Goal: Task Accomplishment & Management: Manage account settings

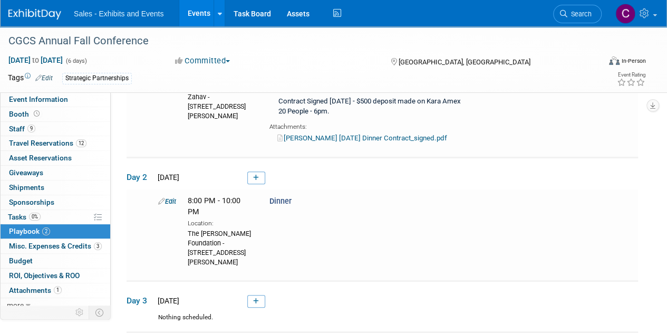
click at [188, 12] on link "Events" at bounding box center [198, 13] width 38 height 26
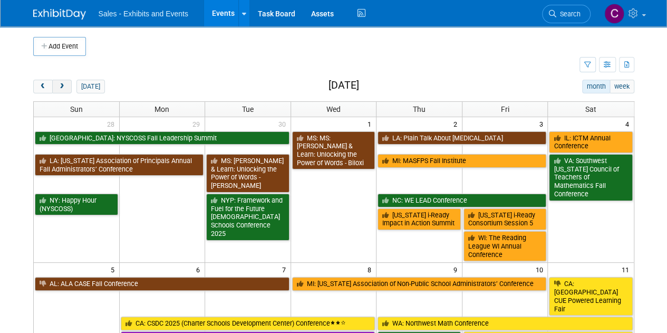
click at [63, 82] on button "next" at bounding box center [61, 87] width 19 height 14
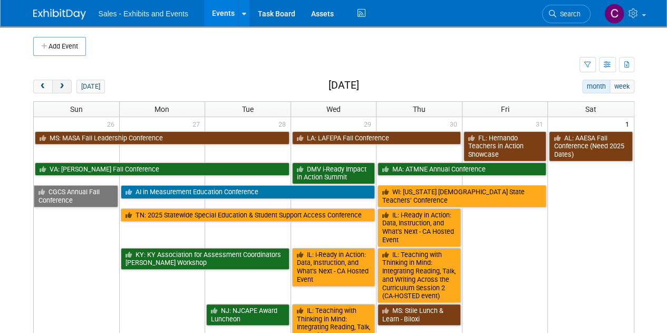
click at [63, 82] on button "next" at bounding box center [61, 87] width 19 height 14
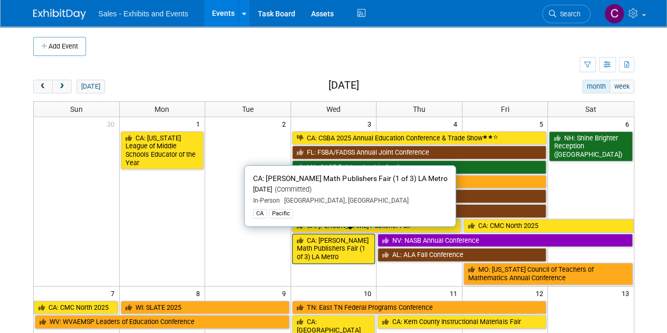
click at [314, 248] on link "CA: [PERSON_NAME] Math Publishers Fair (1 of 3) LA Metro" at bounding box center [333, 248] width 83 height 30
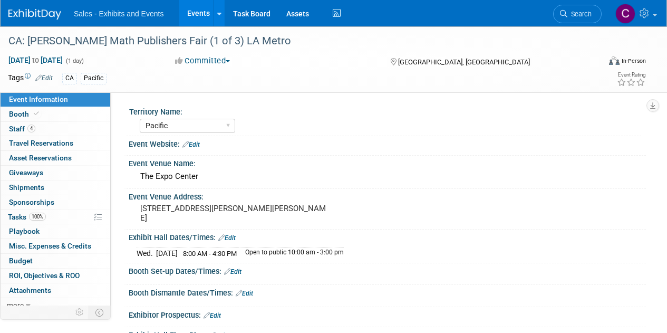
select select "Pacific"
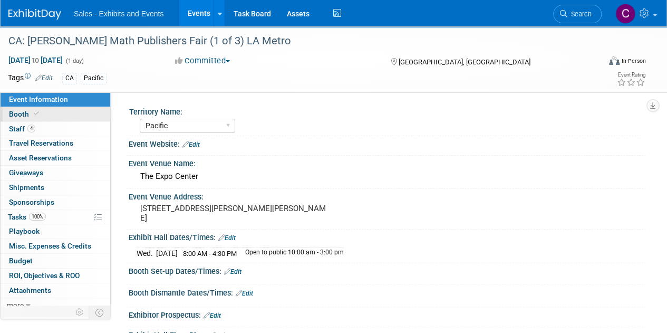
click at [16, 110] on span "Booth" at bounding box center [25, 114] width 32 height 8
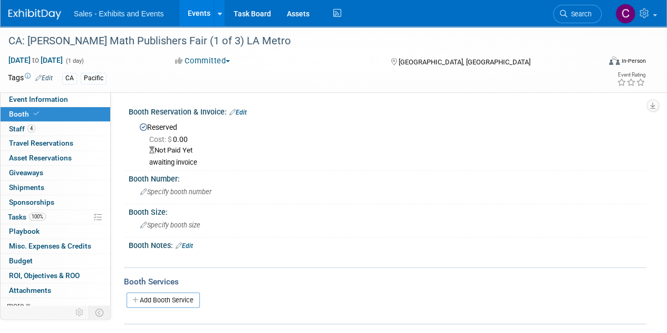
click at [246, 111] on link "Edit" at bounding box center [237, 112] width 17 height 7
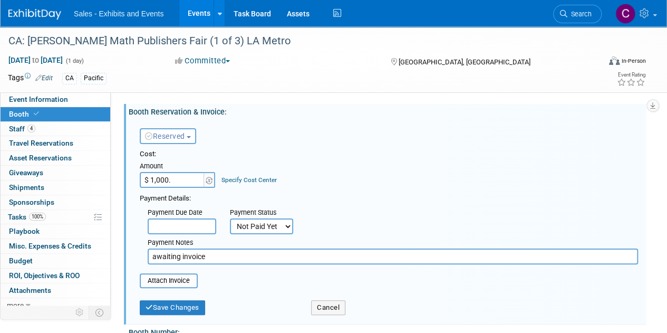
type input "$ 1,000.00"
click at [264, 220] on select "Not Paid Yet Partially Paid Paid in Full" at bounding box center [261, 226] width 63 height 16
select select "1"
click at [230, 218] on select "Not Paid Yet Partially Paid Paid in Full" at bounding box center [261, 226] width 63 height 16
drag, startPoint x: 50, startPoint y: 237, endPoint x: 2, endPoint y: 177, distance: 76.1
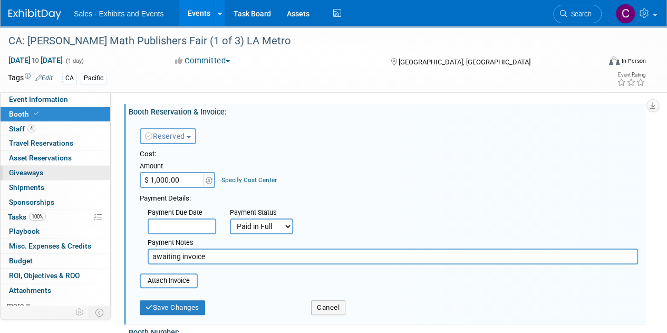
click at [0, 231] on div "Event Information Event Info Booth Booth 4 Staff 4 Staff 0 Travel Reservations …" at bounding box center [333, 251] width 667 height 451
type input "visa 092425"
click at [159, 310] on button "Save Changes" at bounding box center [172, 307] width 65 height 15
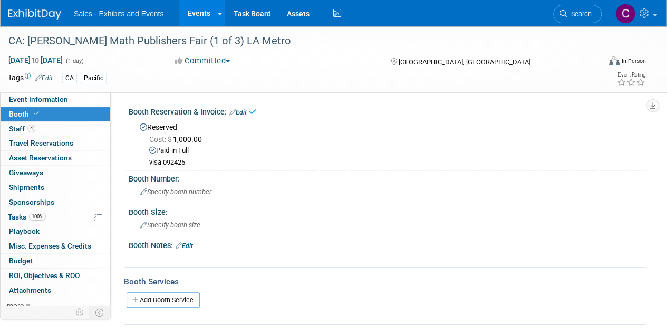
click at [204, 11] on link "Events" at bounding box center [198, 13] width 38 height 26
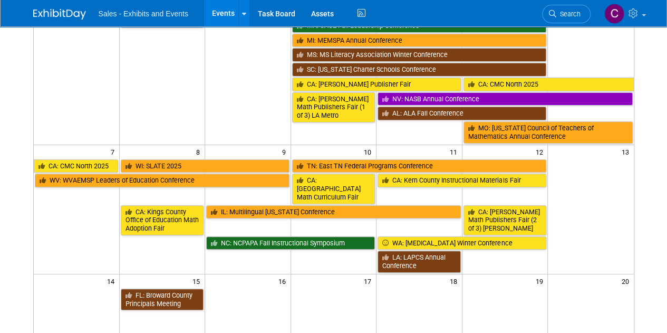
scroll to position [154, 0]
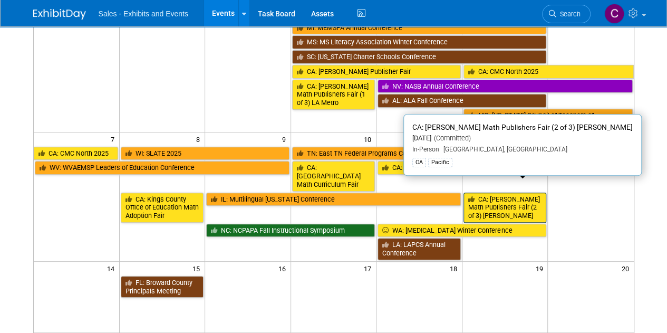
click at [514, 192] on link "CA: [PERSON_NAME] Math Publishers Fair (2 of 3) [PERSON_NAME]" at bounding box center [504, 207] width 83 height 30
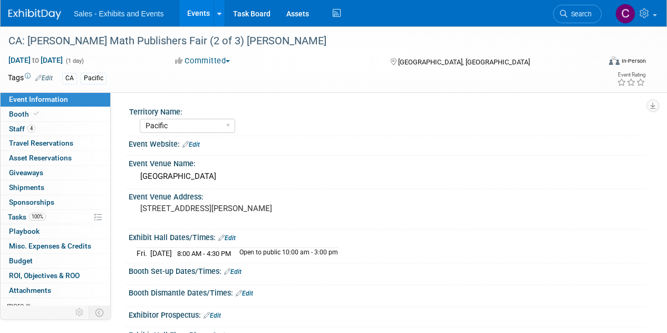
select select "Pacific"
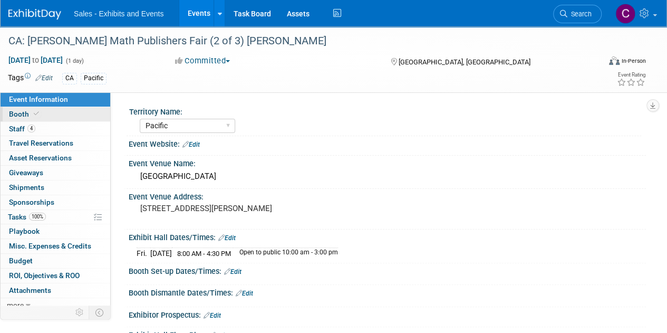
click at [18, 107] on link "Booth" at bounding box center [56, 114] width 110 height 14
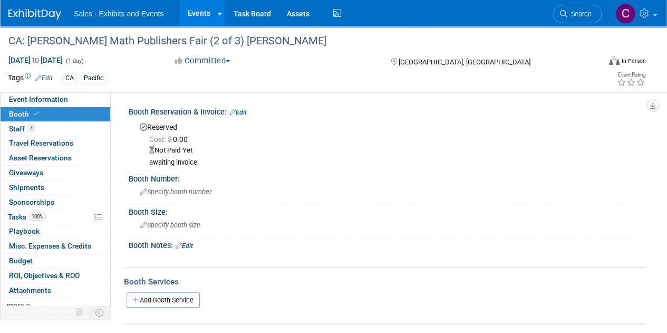
click at [239, 111] on link "Edit" at bounding box center [237, 112] width 17 height 7
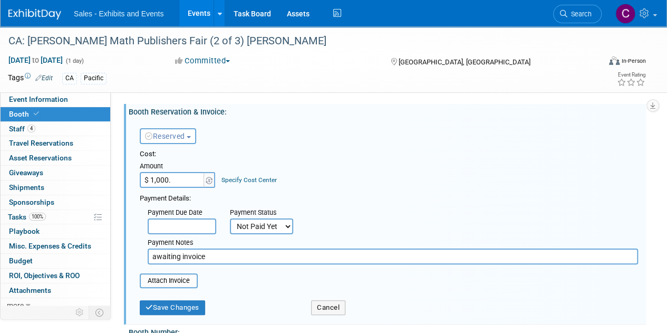
type input "$ 1,000.00"
click at [262, 222] on select "Not Paid Yet Partially Paid Paid in Full" at bounding box center [261, 226] width 63 height 16
select select "1"
click at [230, 218] on select "Not Paid Yet Partially Paid Paid in Full" at bounding box center [261, 226] width 63 height 16
drag, startPoint x: 231, startPoint y: 260, endPoint x: 0, endPoint y: 110, distance: 275.7
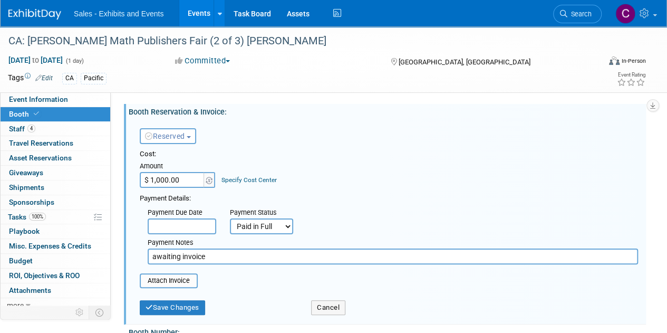
click at [0, 189] on div "Event Information Event Info Booth Booth 4 Staff 4 Staff 0 Travel Reservations …" at bounding box center [333, 251] width 667 height 451
type input "visa 092425"
click at [201, 315] on div "Save Changes Cancel" at bounding box center [389, 306] width 498 height 27
click at [178, 309] on button "Save Changes" at bounding box center [172, 307] width 65 height 15
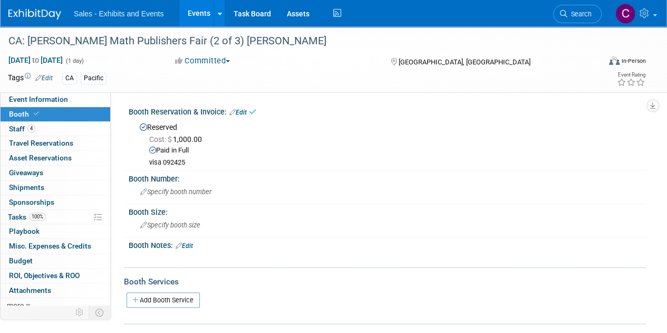
click at [196, 13] on link "Events" at bounding box center [198, 13] width 38 height 26
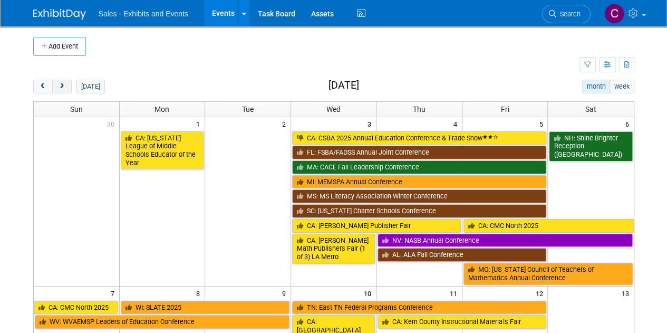
click at [69, 89] on button "next" at bounding box center [61, 87] width 19 height 14
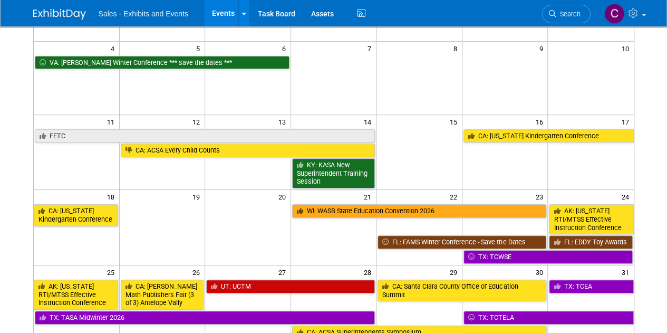
scroll to position [181, 0]
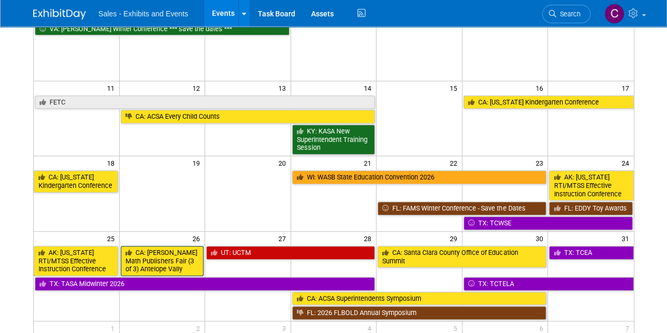
click at [142, 252] on link "CA: [PERSON_NAME] Math Publishers Fair (3 of 3) Antelope Vally" at bounding box center [162, 261] width 83 height 30
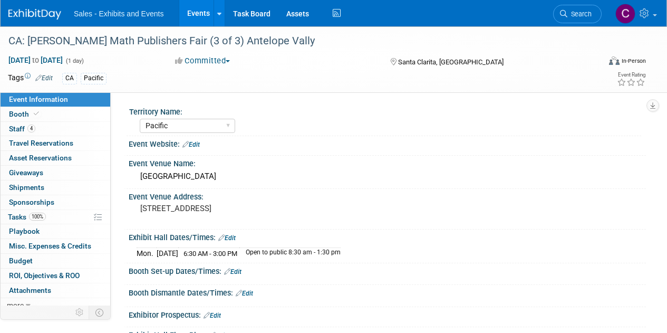
select select "Pacific"
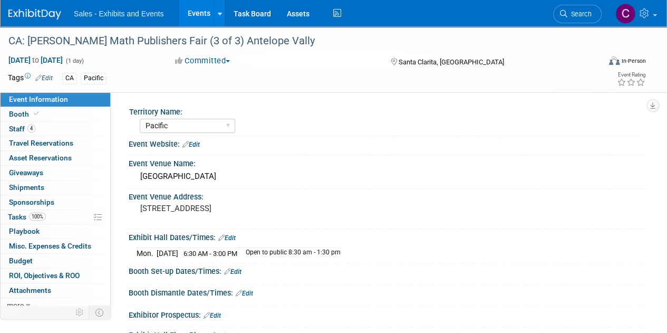
click at [20, 106] on link "Event Information" at bounding box center [56, 99] width 110 height 14
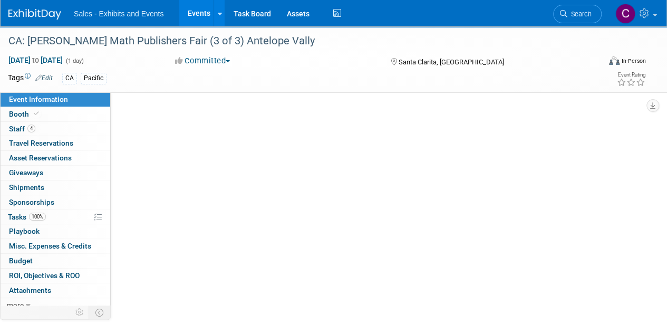
select select "Pacific"
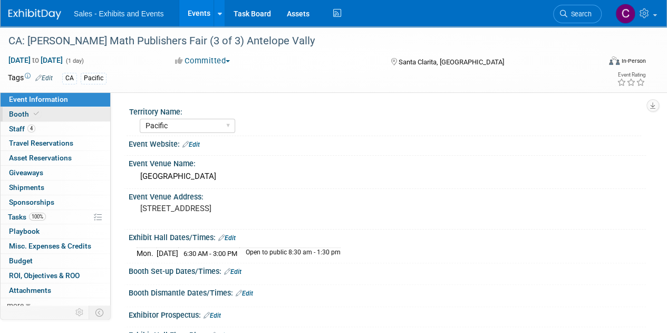
click at [20, 118] on link "Booth" at bounding box center [56, 114] width 110 height 14
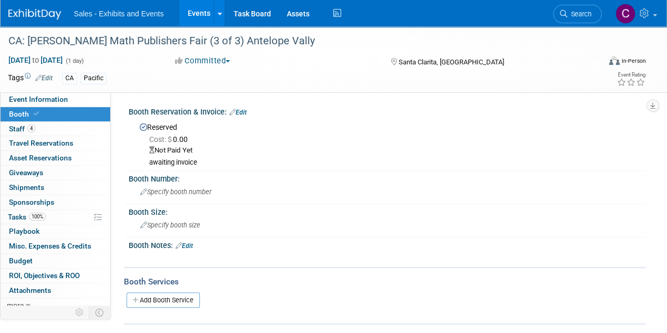
click at [249, 109] on div "Booth Reservation & Invoice: Edit" at bounding box center [387, 111] width 517 height 14
click at [245, 111] on link "Edit" at bounding box center [237, 112] width 17 height 7
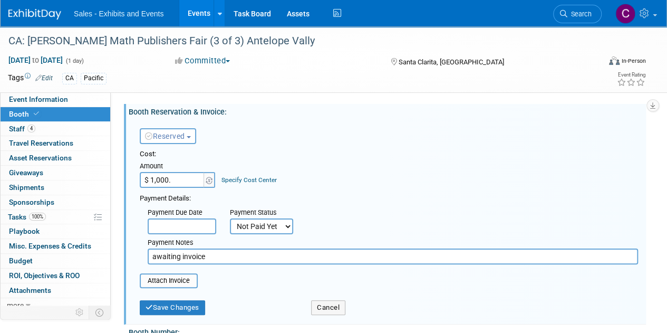
type input "$ 1,000.00"
click at [258, 225] on select "Not Paid Yet Partially Paid Paid in Full" at bounding box center [261, 226] width 63 height 16
select select "1"
click at [230, 218] on select "Not Paid Yet Partially Paid Paid in Full" at bounding box center [261, 226] width 63 height 16
click at [0, 214] on div "Event Information Event Info Booth Booth 4 Staff 4 Staff 0 Travel Reservations …" at bounding box center [333, 251] width 667 height 451
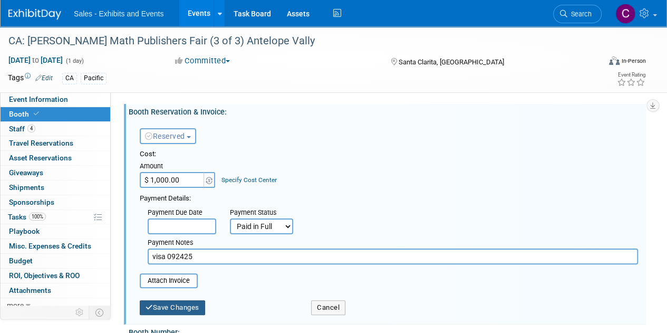
type input "visa 092425"
click at [169, 312] on button "Save Changes" at bounding box center [172, 307] width 65 height 15
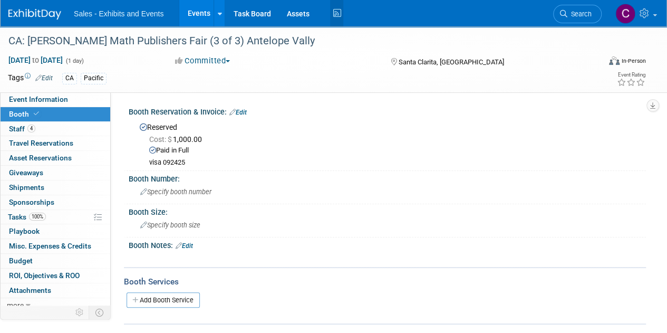
click at [336, 9] on icon at bounding box center [336, 13] width 13 height 16
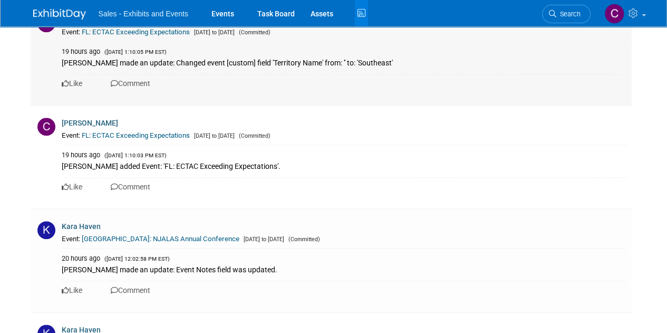
scroll to position [2462, 0]
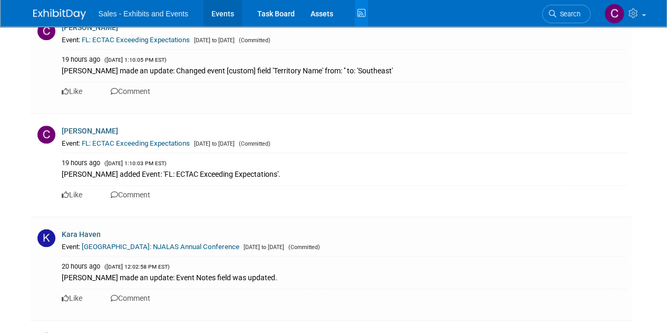
click at [218, 17] on link "Events" at bounding box center [222, 13] width 38 height 26
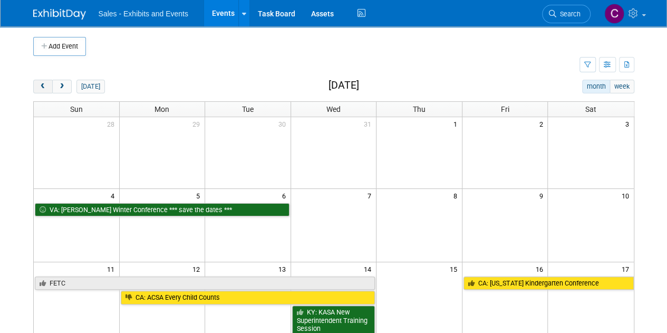
click at [39, 86] on span "prev" at bounding box center [43, 86] width 8 height 7
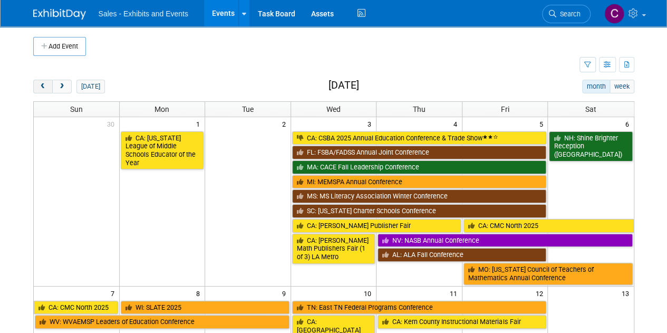
click at [39, 86] on span "prev" at bounding box center [43, 86] width 8 height 7
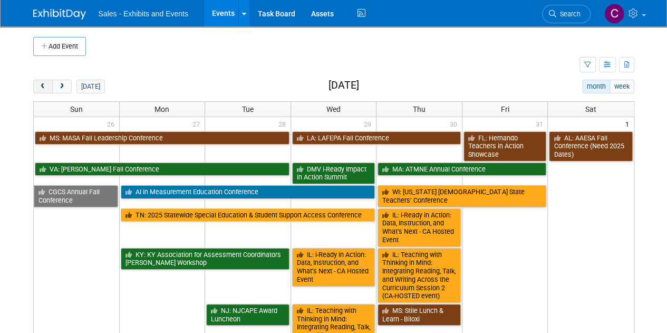
click at [39, 86] on span "prev" at bounding box center [43, 86] width 8 height 7
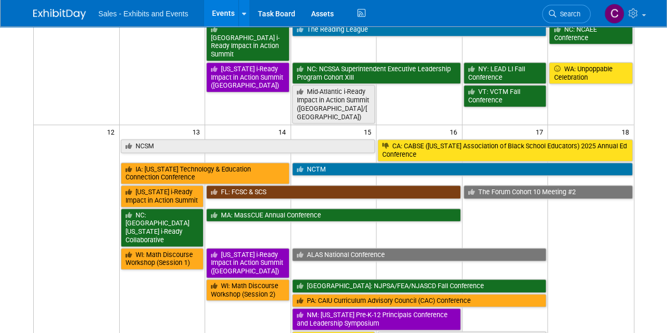
scroll to position [253, 0]
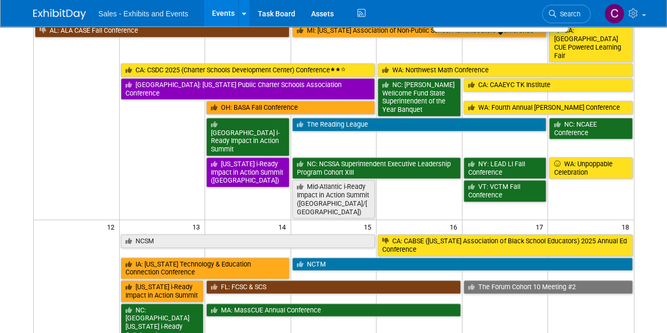
drag, startPoint x: 406, startPoint y: 45, endPoint x: 394, endPoint y: 45, distance: 12.1
click at [406, 63] on link "WA: Northwest Math Conference" at bounding box center [504, 70] width 255 height 14
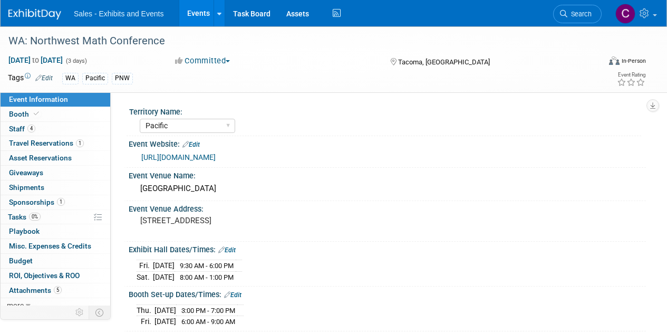
select select "Pacific"
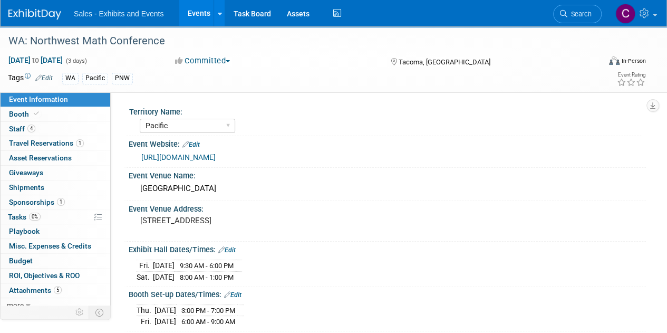
click at [6, 127] on link "4 Staff 4" at bounding box center [56, 129] width 110 height 14
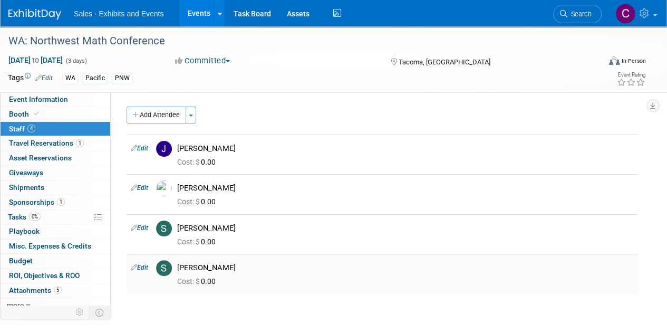
click at [197, 267] on div "[PERSON_NAME]" at bounding box center [405, 267] width 456 height 10
drag, startPoint x: 197, startPoint y: 267, endPoint x: 222, endPoint y: 265, distance: 24.8
click at [224, 266] on div "[PERSON_NAME]" at bounding box center [405, 267] width 456 height 10
copy div "Stephanie Baurac"
click at [33, 286] on span "Attachments 5" at bounding box center [35, 290] width 53 height 8
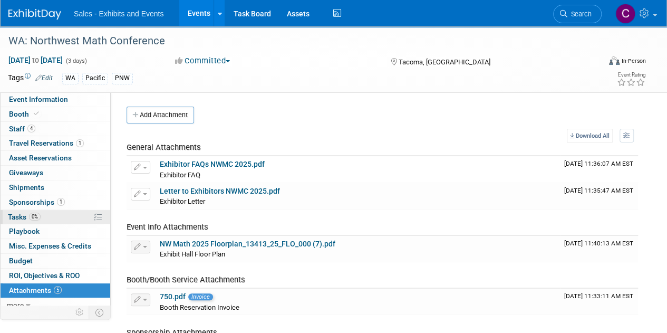
click at [27, 217] on span "Tasks 0%" at bounding box center [24, 216] width 33 height 8
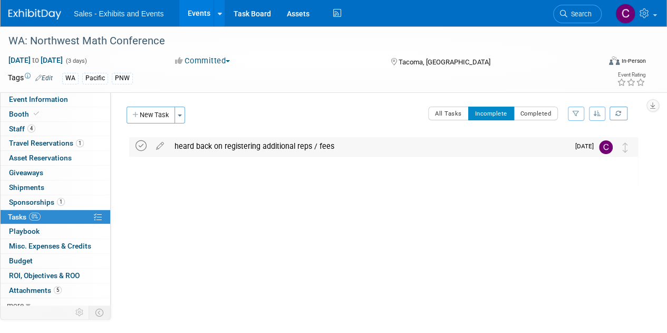
click at [134, 147] on div "heard back on registering additional reps / fees Pro tip: Press Ctrl-Enter to s…" at bounding box center [383, 146] width 509 height 19
click at [140, 146] on icon at bounding box center [140, 145] width 11 height 11
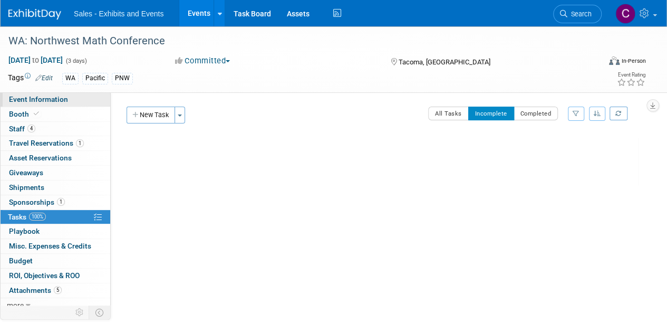
click at [35, 100] on span "Event Information" at bounding box center [38, 99] width 59 height 8
select select "Pacific"
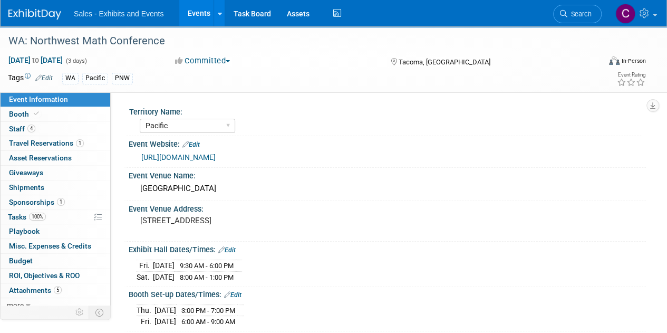
click at [200, 16] on link "Events" at bounding box center [198, 13] width 38 height 26
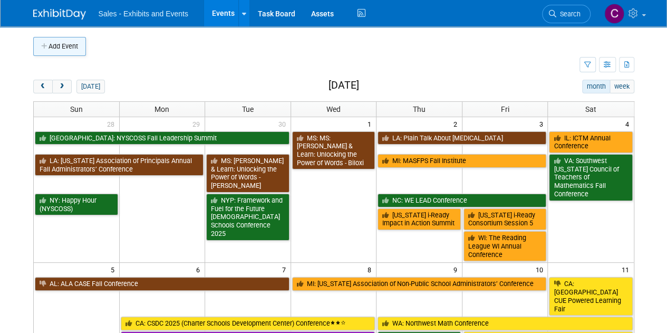
click at [60, 46] on button "Add Event" at bounding box center [59, 46] width 53 height 19
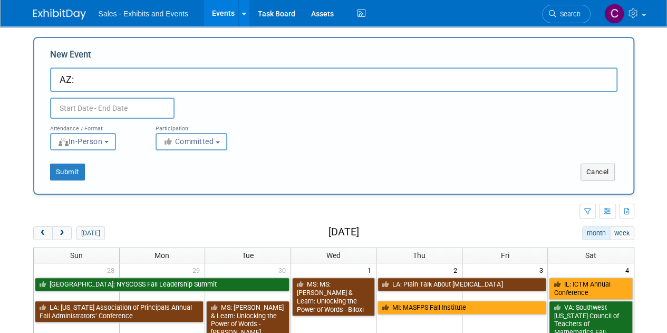
paste input "Mathematics Educator Appreciation Day (MEAD) 2026"
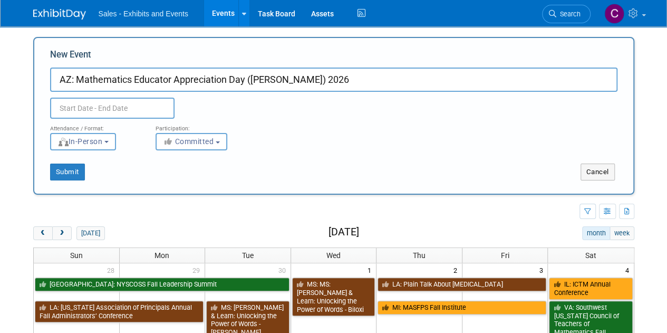
type input "AZ: Mathematics Educator Appreciation Day (MEAD) 2026"
click at [90, 106] on input "text" at bounding box center [112, 107] width 124 height 21
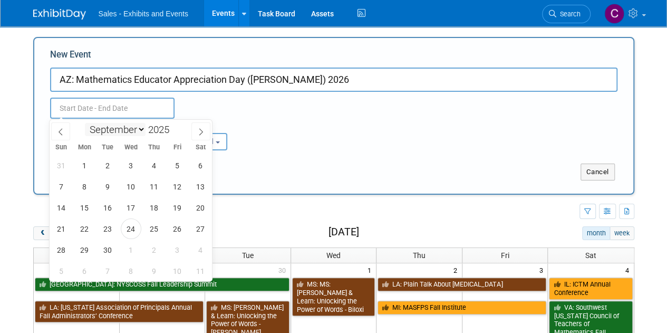
drag, startPoint x: 173, startPoint y: 126, endPoint x: 143, endPoint y: 130, distance: 29.7
click at [173, 126] on span at bounding box center [173, 126] width 7 height 6
type input "2026"
click at [115, 135] on select "January February March April May June July August September October November De…" at bounding box center [115, 129] width 61 height 13
select select "0"
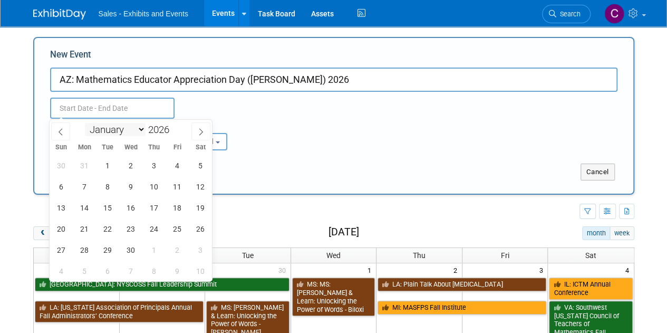
click at [85, 123] on select "January February March April May June July August September October November De…" at bounding box center [115, 129] width 61 height 13
click at [82, 250] on span "26" at bounding box center [84, 249] width 21 height 21
type input "Jan 26, 2026 to Jan 26, 2026"
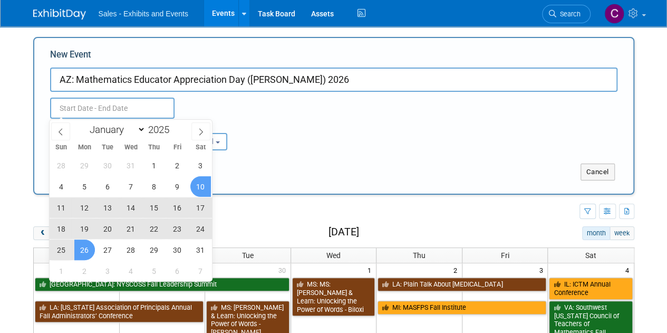
type input "Jan 26, 2026 to Jan 26, 2026"
click at [270, 154] on div "Submit Cancel" at bounding box center [333, 165] width 583 height 30
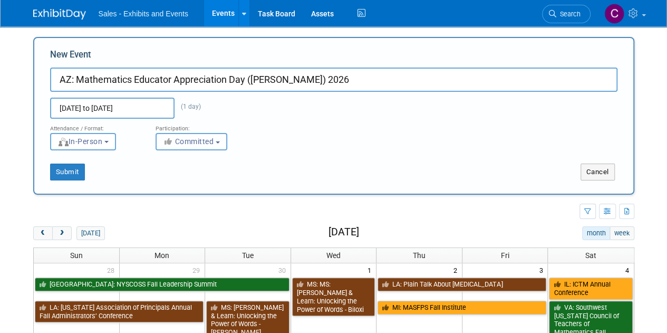
click at [193, 148] on button "Committed" at bounding box center [191, 141] width 72 height 17
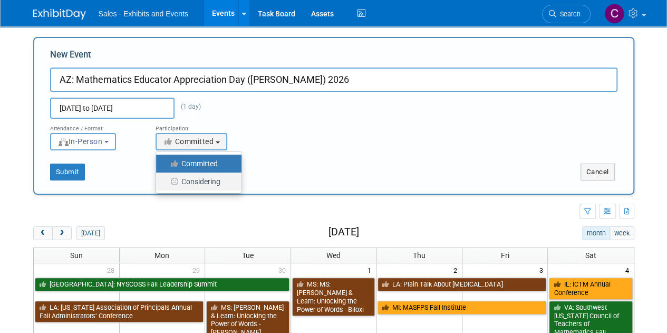
click at [193, 181] on label "Considering" at bounding box center [196, 181] width 70 height 14
click at [165, 181] on input "Considering" at bounding box center [162, 181] width 7 height 7
select select "2"
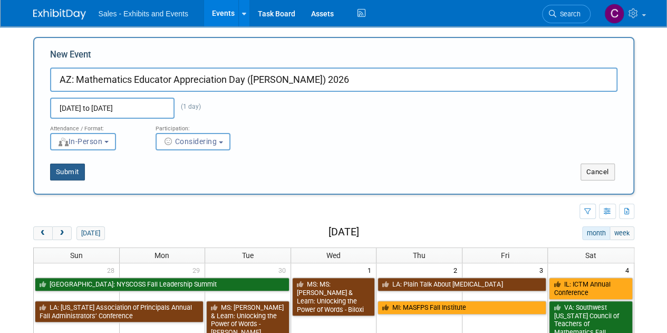
click at [74, 177] on button "Submit" at bounding box center [67, 171] width 35 height 17
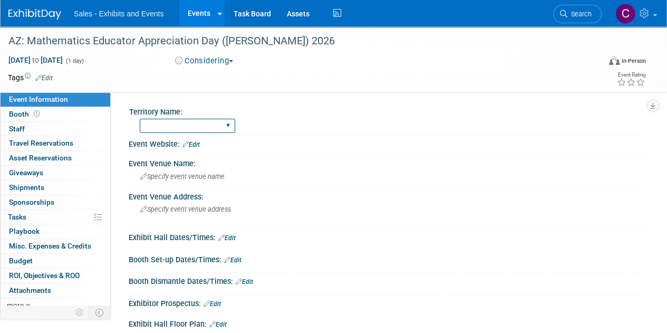
click at [196, 123] on select "Atlantic Southeast Central Southwest Pacific Mountain National Strategic Partne…" at bounding box center [187, 126] width 95 height 14
select select "Southwest"
click at [140, 119] on select "Atlantic Southeast Central Southwest Pacific Mountain National Strategic Partne…" at bounding box center [187, 126] width 95 height 14
click at [47, 81] on link "Edit" at bounding box center [43, 77] width 17 height 7
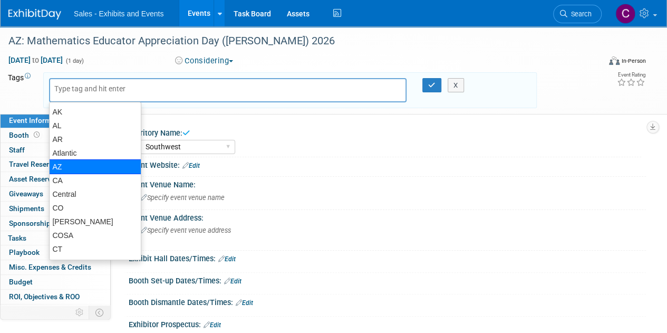
click at [62, 170] on div "AZ" at bounding box center [95, 166] width 92 height 15
type input "AZ"
type input "s"
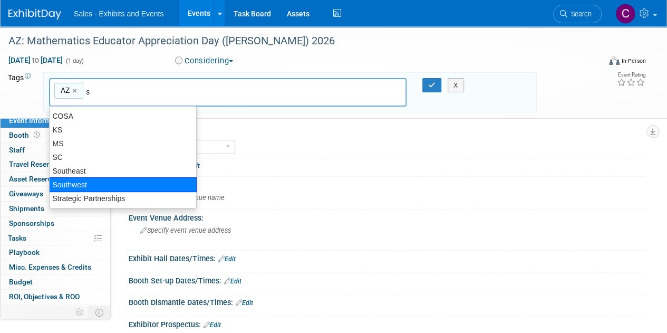
click at [62, 181] on div "Southwest" at bounding box center [123, 184] width 148 height 15
type input "AZ, Southwest"
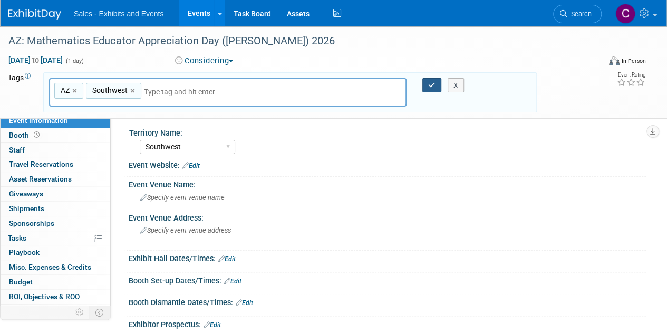
click at [430, 83] on icon "button" at bounding box center [431, 85] width 7 height 7
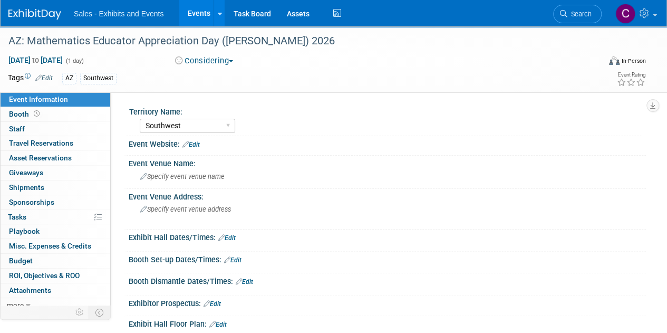
click at [21, 65] on div "Jan 26, 2026 to Jan 26, 2026 (1 day) Jan 26, 2026 to Jan 26, 2026 Considering C…" at bounding box center [326, 63] width 653 height 16
click at [20, 64] on span "Jan 26, 2026 to Jan 26, 2026" at bounding box center [35, 59] width 55 height 9
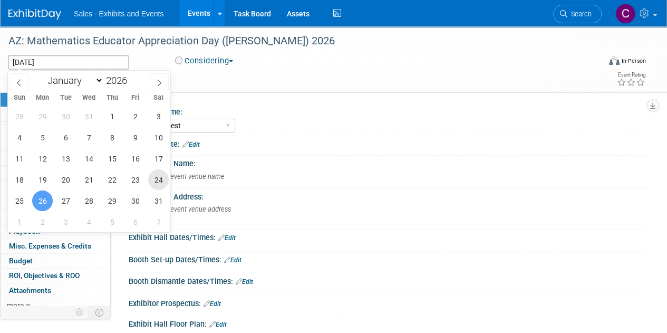
click at [154, 177] on span "24" at bounding box center [158, 179] width 21 height 21
type input "Jan 24, 2026"
click at [155, 179] on span "24" at bounding box center [158, 179] width 21 height 21
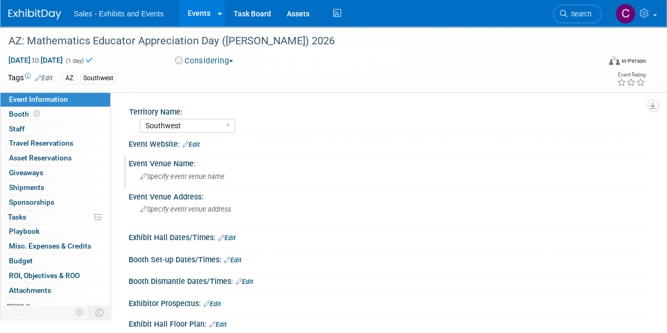
click at [210, 183] on div "Specify event venue name" at bounding box center [386, 176] width 501 height 16
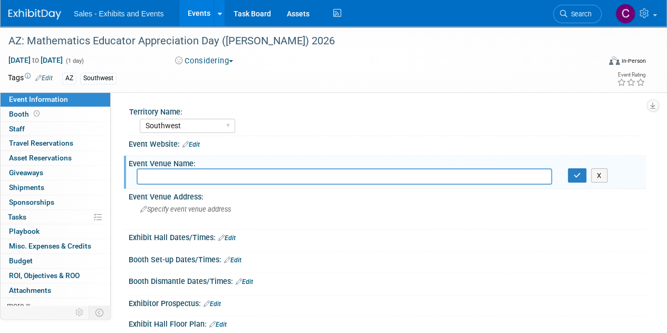
click at [203, 140] on div "Event Website: Edit" at bounding box center [387, 143] width 517 height 14
click at [195, 147] on link "Edit" at bounding box center [190, 144] width 17 height 7
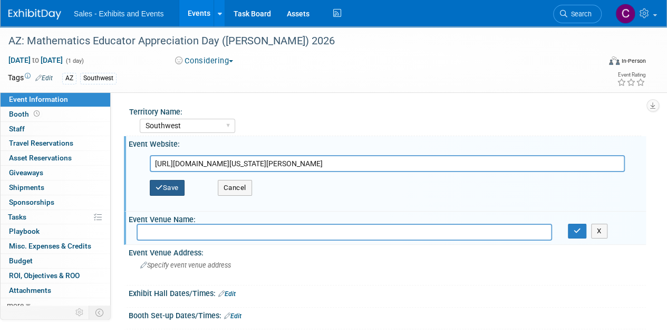
type input "https://crr.math.arizona.edu/mead-conference"
click at [170, 187] on button "Save" at bounding box center [167, 188] width 35 height 16
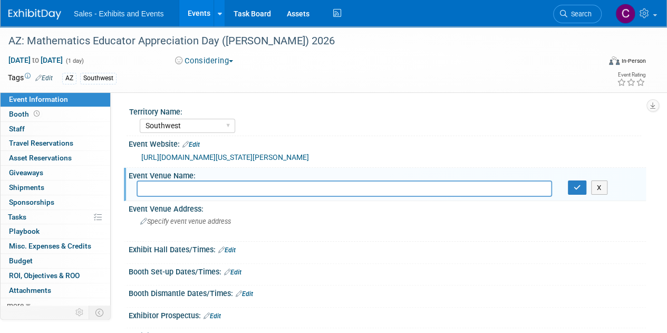
paste input "Tucson High Magnet School"
type input "Tucson High Magnet School"
drag, startPoint x: 572, startPoint y: 187, endPoint x: 573, endPoint y: 180, distance: 7.4
click at [573, 186] on icon "button" at bounding box center [576, 187] width 7 height 7
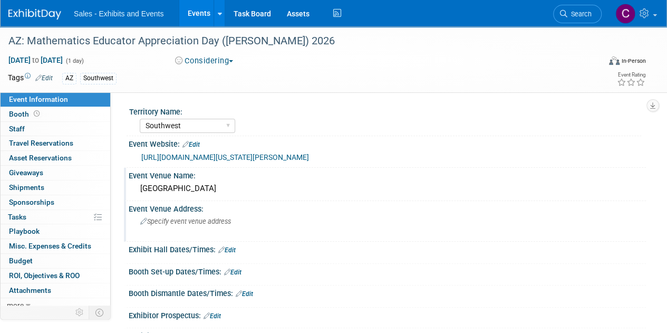
click at [173, 223] on span "Specify event venue address" at bounding box center [185, 221] width 91 height 8
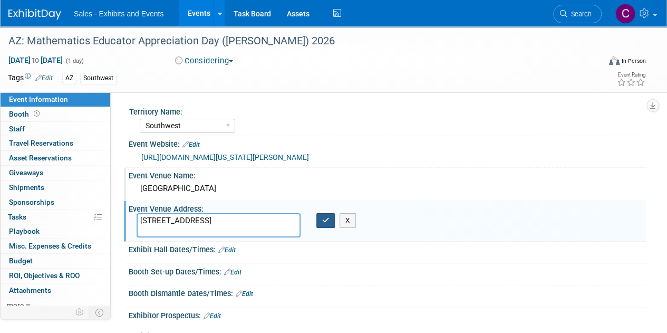
type textarea "400 N 2nd Ave, Tucson, AZ 85705"
click at [318, 213] on button "button" at bounding box center [325, 220] width 19 height 15
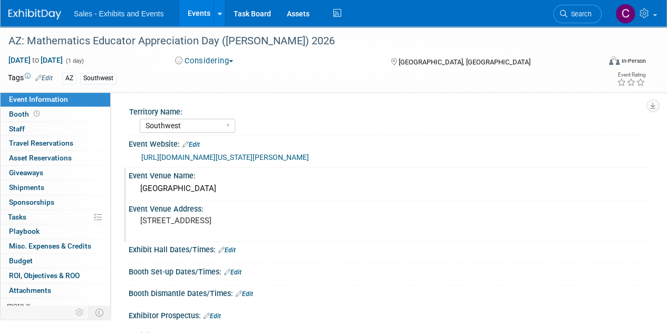
click at [193, 8] on link "Events" at bounding box center [198, 13] width 38 height 26
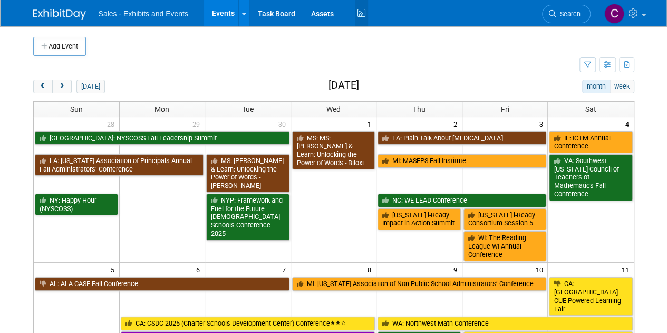
click at [357, 11] on icon at bounding box center [361, 13] width 13 height 16
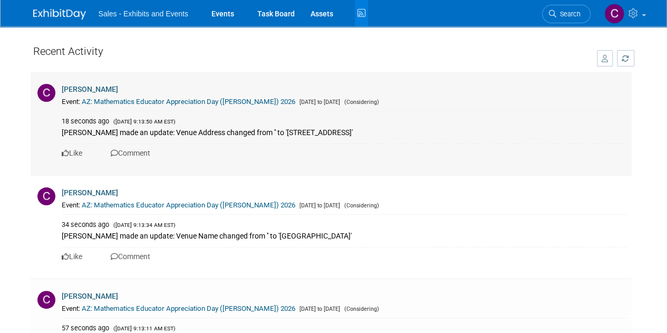
click at [163, 106] on div "Event: AZ: Mathematics Educator Appreciation Day ([PERSON_NAME]) 2026 [DATE] to…" at bounding box center [344, 102] width 565 height 10
click at [124, 100] on link "AZ: Mathematics Educator Appreciation Day ([PERSON_NAME]) 2026" at bounding box center [188, 101] width 213 height 8
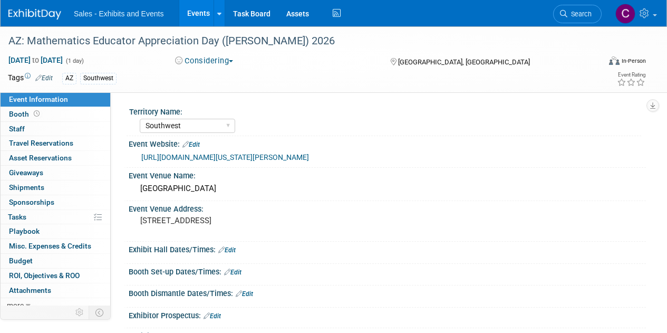
select select "Southwest"
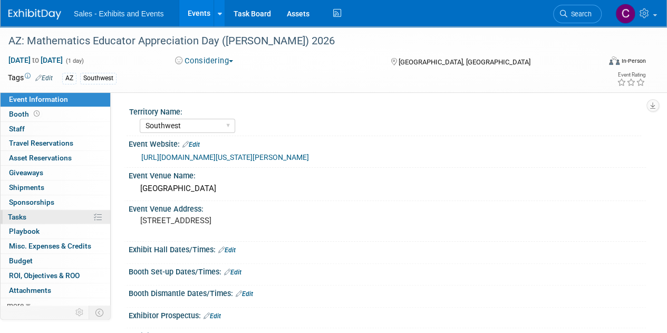
click at [23, 219] on span "Tasks 0%" at bounding box center [17, 216] width 18 height 8
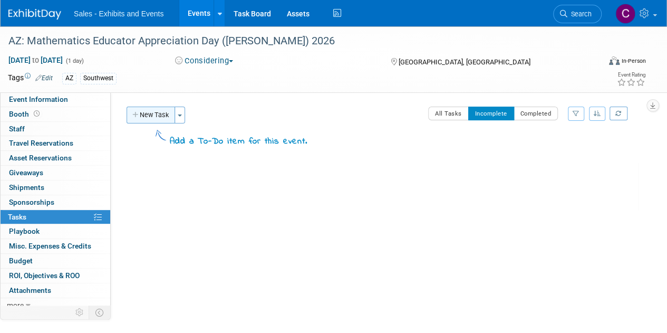
click at [155, 113] on button "New Task" at bounding box center [150, 114] width 48 height 17
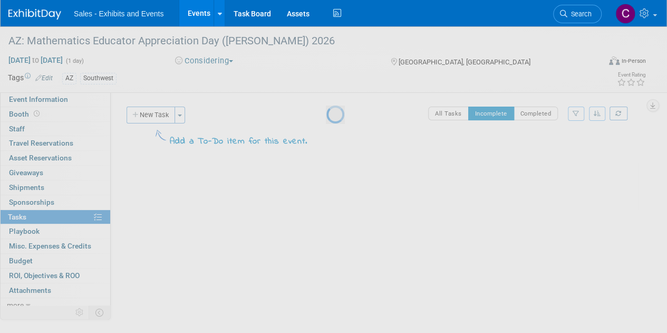
select select "8"
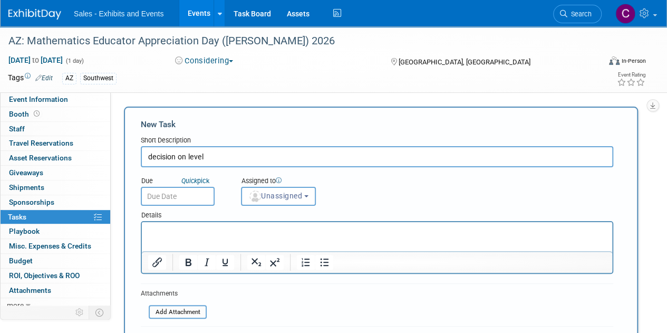
type input "decision on level"
click at [178, 192] on input "text" at bounding box center [178, 196] width 74 height 19
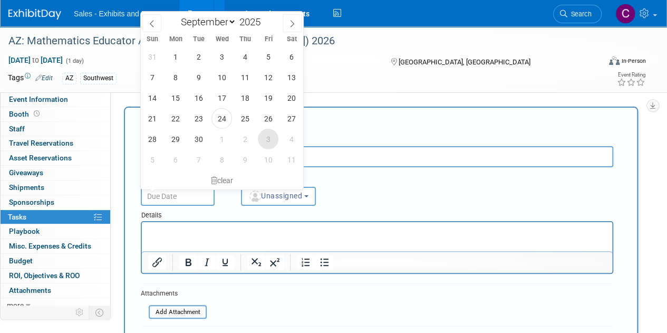
click at [273, 137] on span "3" at bounding box center [268, 139] width 21 height 21
type input "[DATE]"
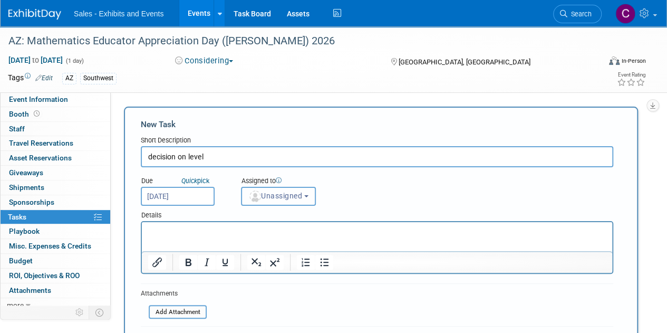
click at [286, 199] on span "Unassigned" at bounding box center [275, 195] width 54 height 8
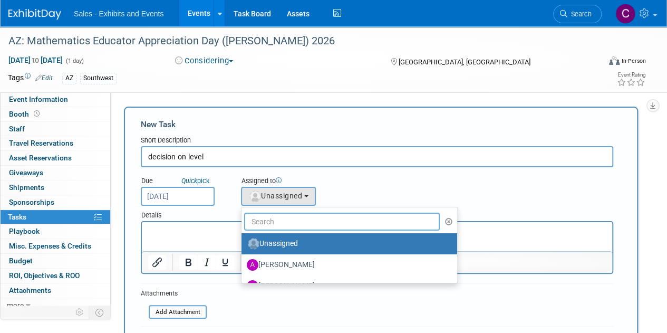
click at [292, 212] on input "text" at bounding box center [342, 221] width 196 height 18
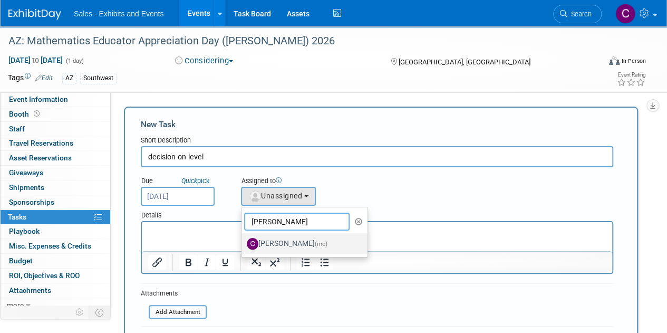
type input "christine"
click at [293, 247] on label "Christine Lurz (me)" at bounding box center [302, 243] width 110 height 17
click at [243, 246] on input "Christine Lurz (me)" at bounding box center [239, 242] width 7 height 7
select select "a9e3834d-668b-4315-a5d4-069993be606a"
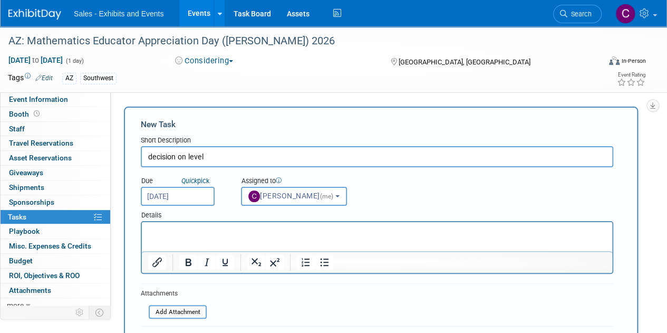
scroll to position [133, 0]
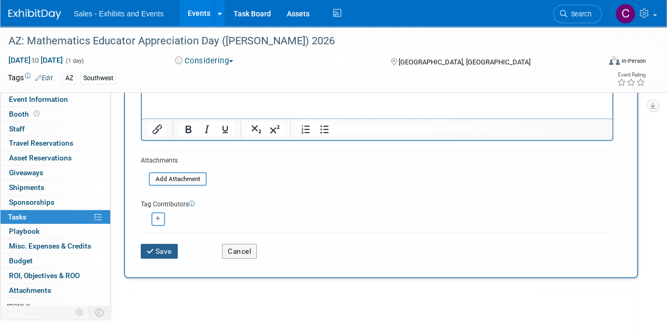
click at [164, 256] on button "Save" at bounding box center [159, 250] width 37 height 15
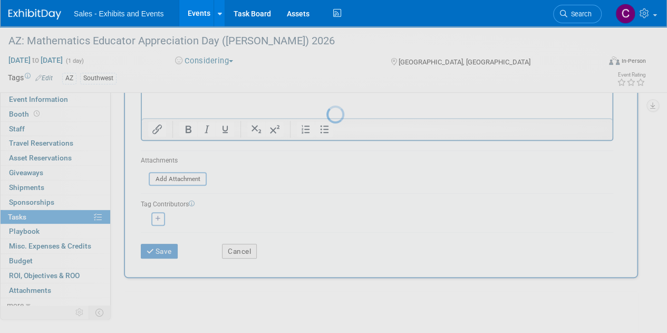
scroll to position [0, 0]
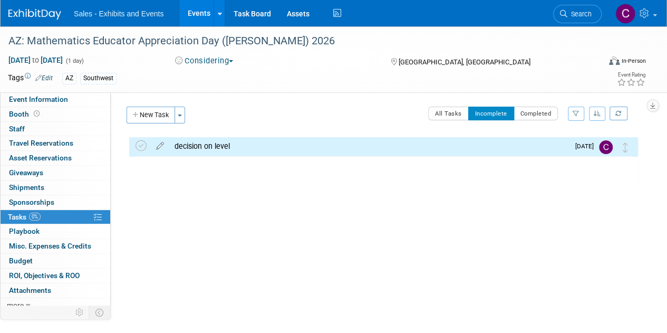
click at [194, 12] on link "Events" at bounding box center [198, 13] width 38 height 26
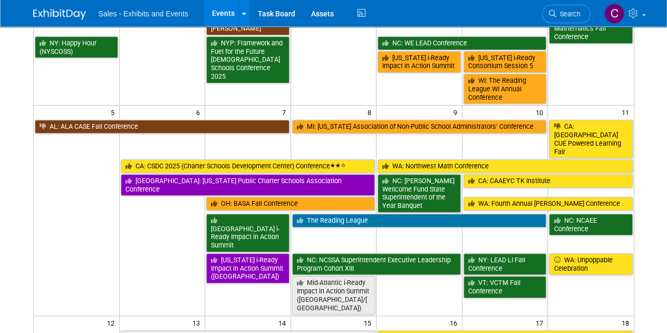
scroll to position [42, 0]
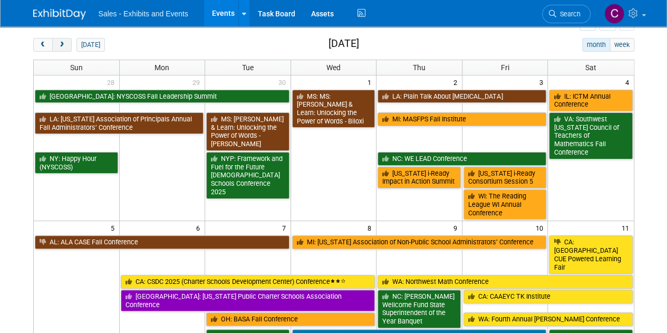
click at [66, 40] on button "next" at bounding box center [61, 45] width 19 height 14
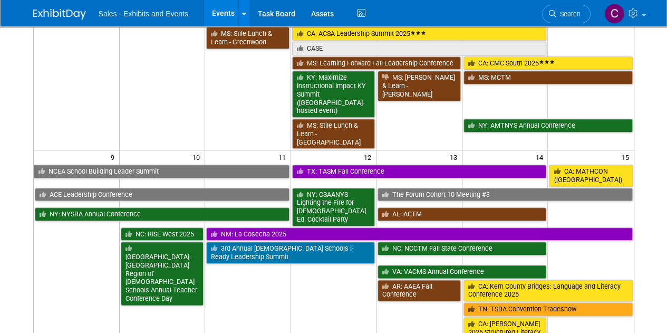
scroll to position [559, 0]
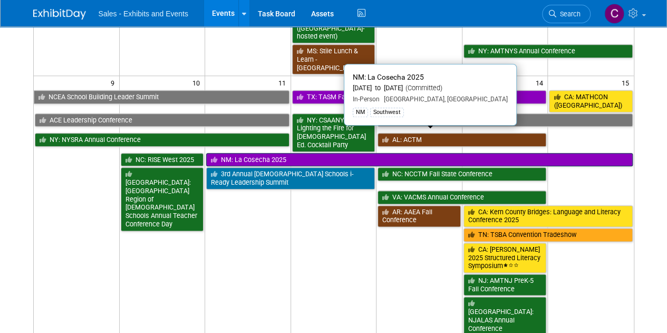
click at [269, 153] on link "NM: La Cosecha 2025" at bounding box center [419, 160] width 426 height 14
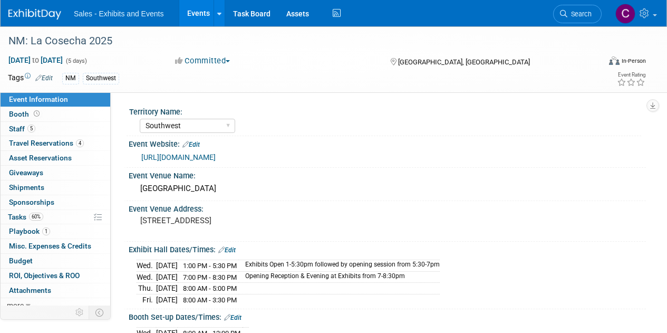
select select "Southwest"
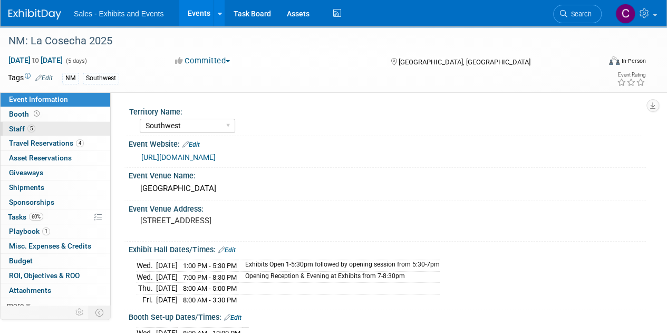
click at [7, 128] on link "5 Staff 5" at bounding box center [56, 129] width 110 height 14
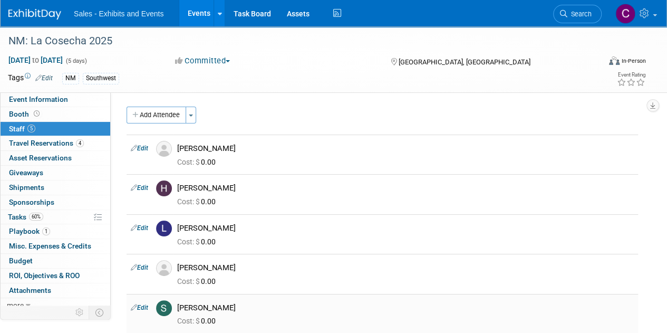
click at [143, 304] on link "Edit" at bounding box center [139, 307] width 17 height 7
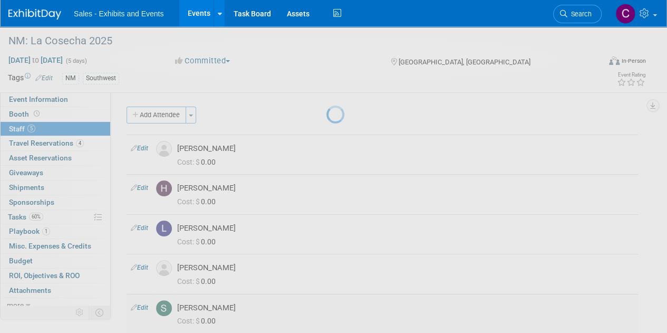
select select "fdaf711d-7db2-47fe-90c9-73ebc89c8412"
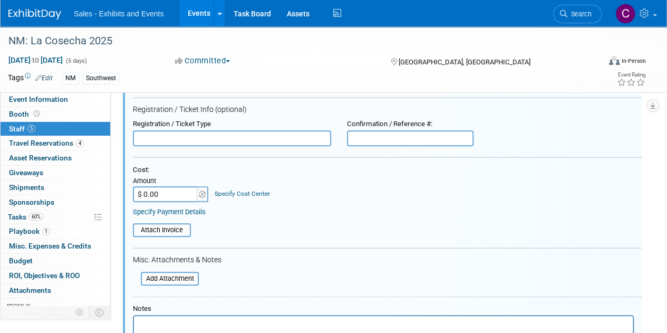
scroll to position [421, 0]
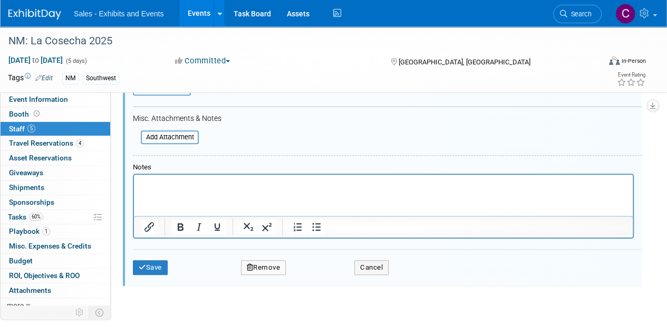
click at [278, 270] on button "Remove" at bounding box center [263, 267] width 45 height 15
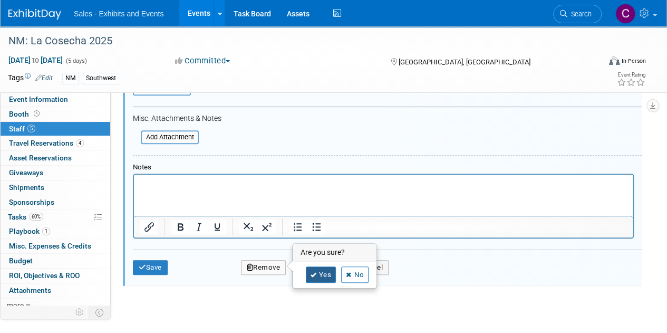
click at [317, 277] on link "Yes" at bounding box center [321, 274] width 31 height 17
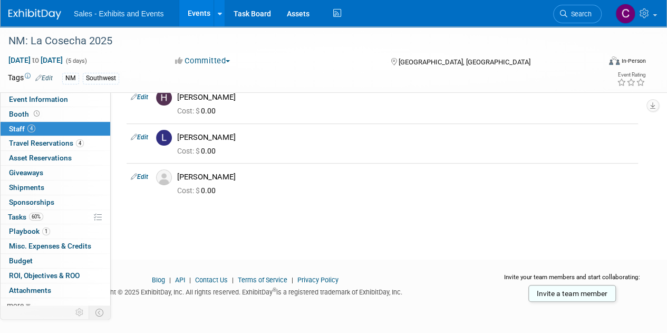
scroll to position [16, 0]
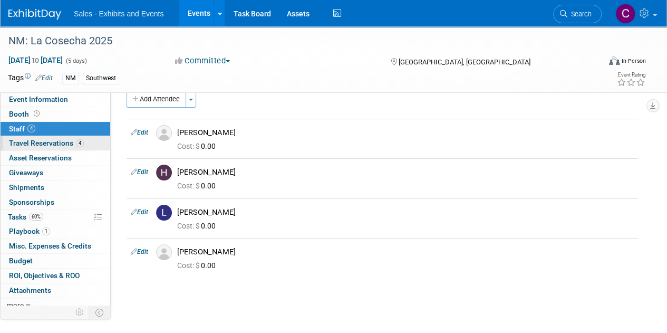
click at [18, 144] on span "Travel Reservations 4" at bounding box center [46, 143] width 75 height 8
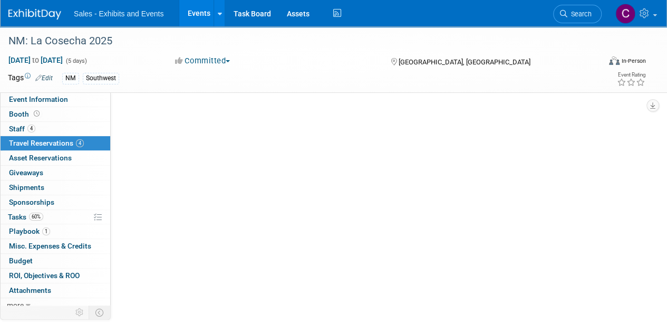
scroll to position [0, 0]
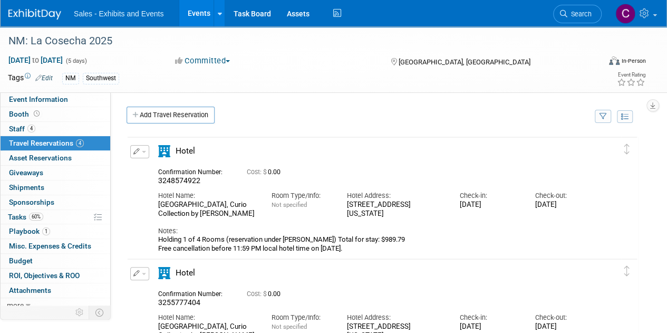
click at [167, 202] on div "Hotel Andaluz Albuquerque, Curio Collection by Hilton" at bounding box center [206, 209] width 97 height 18
drag, startPoint x: 167, startPoint y: 202, endPoint x: 203, endPoint y: 202, distance: 36.9
click at [203, 202] on div "Hotel Andaluz Albuquerque, Curio Collection by Hilton" at bounding box center [206, 209] width 97 height 18
copy div "Hotel Andaluz Albuquerque"
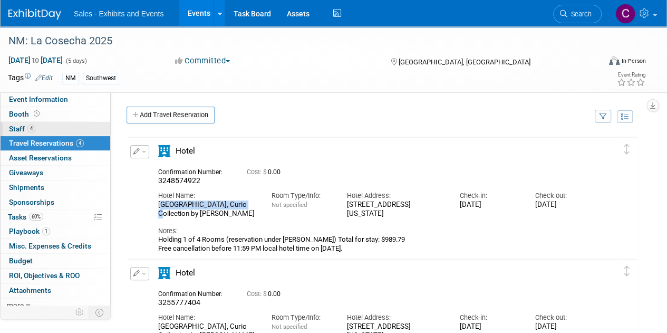
click at [18, 128] on span "Staff 4" at bounding box center [22, 128] width 26 height 8
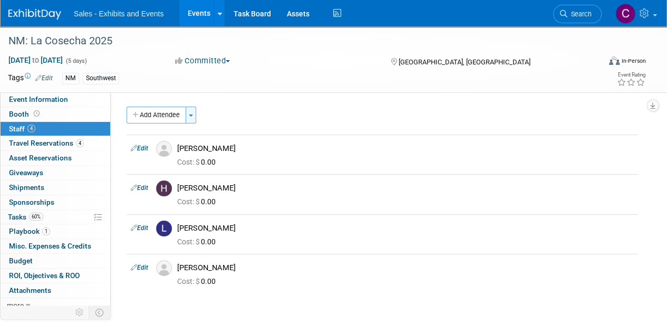
click at [195, 116] on button "Toggle Dropdown" at bounding box center [191, 114] width 11 height 17
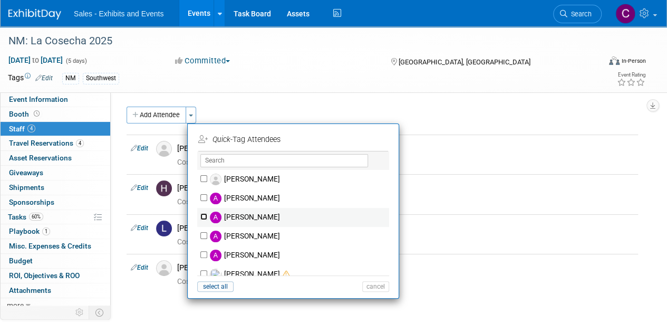
click at [206, 214] on input "Ale Gonzalez" at bounding box center [203, 216] width 7 height 7
checkbox input "true"
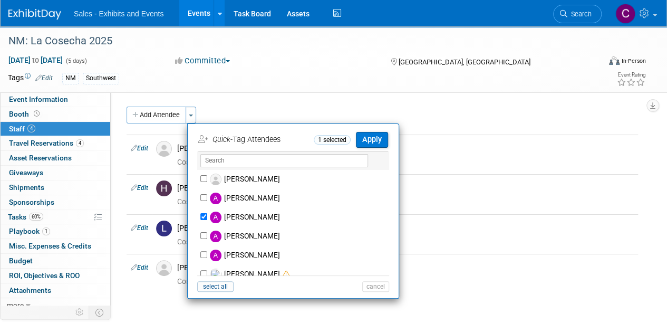
click at [375, 131] on td "Apply" at bounding box center [368, 139] width 37 height 17
click at [377, 139] on button "Apply" at bounding box center [372, 139] width 32 height 15
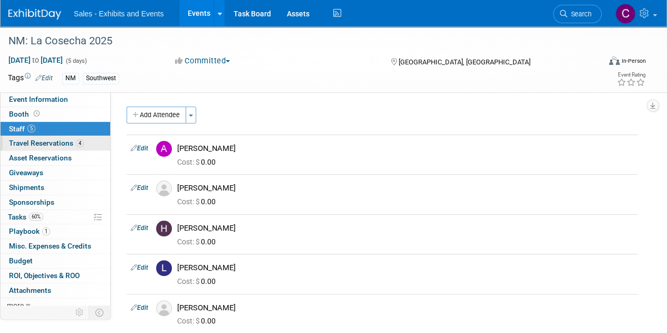
click at [27, 142] on span "Travel Reservations 4" at bounding box center [46, 143] width 75 height 8
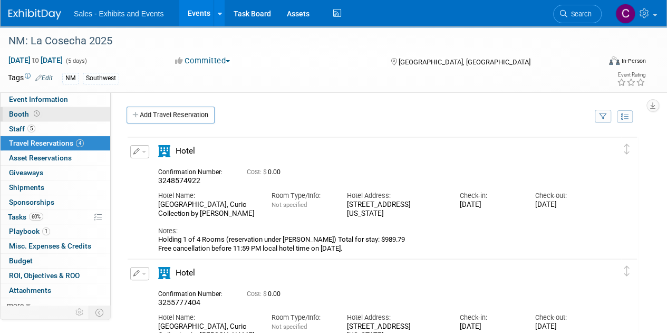
click at [18, 119] on link "Booth" at bounding box center [56, 114] width 110 height 14
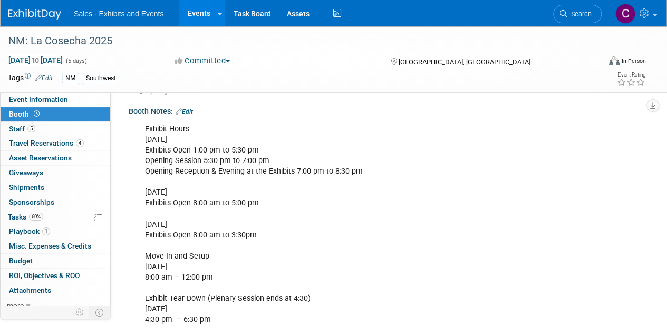
scroll to position [151, 0]
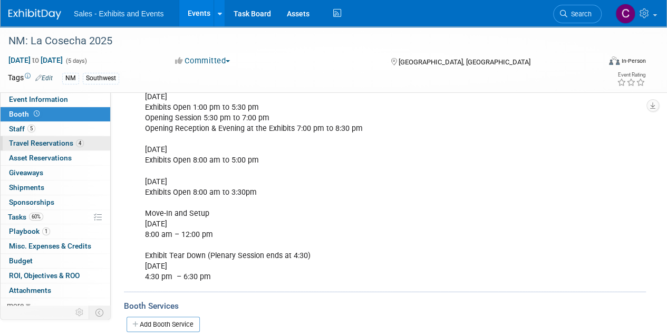
click at [42, 140] on span "Travel Reservations 4" at bounding box center [46, 143] width 75 height 8
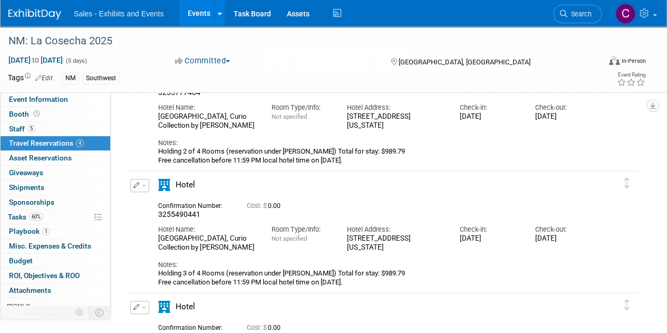
scroll to position [0, 0]
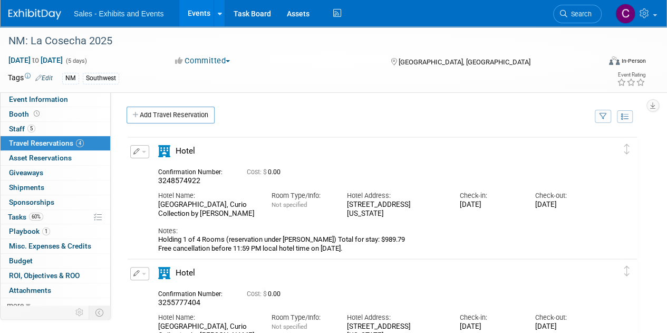
click at [198, 9] on link "Events" at bounding box center [198, 13] width 38 height 26
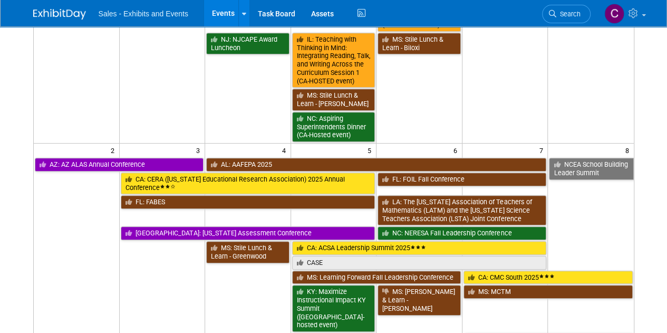
scroll to position [274, 0]
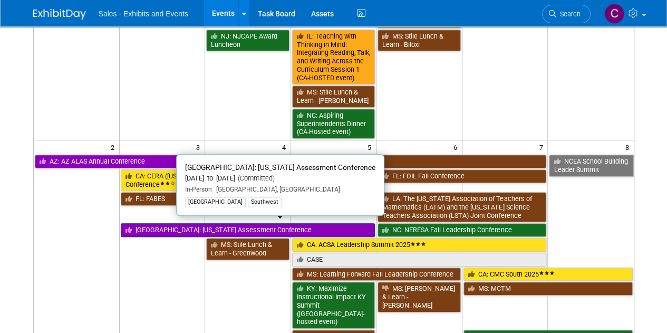
click at [173, 223] on link "[GEOGRAPHIC_DATA]: [US_STATE] Assessment Conference" at bounding box center [248, 230] width 255 height 14
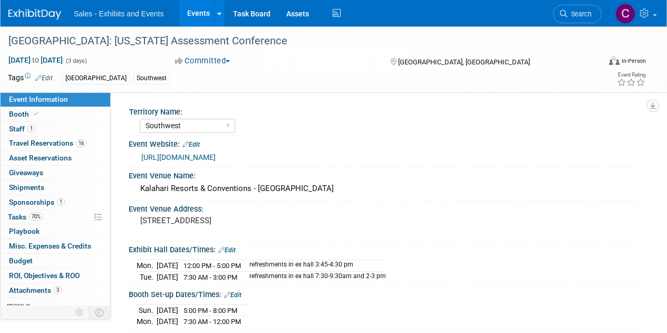
select select "Southwest"
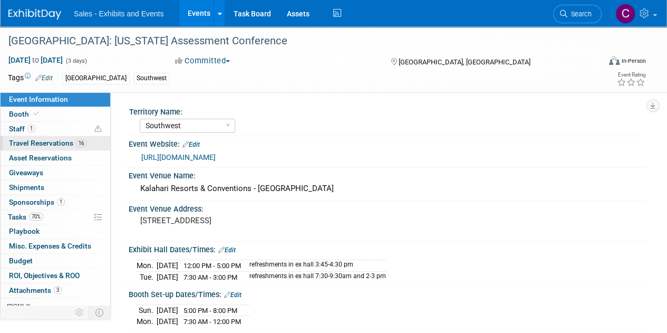
click at [22, 146] on span "Travel Reservations 16" at bounding box center [47, 143] width 77 height 8
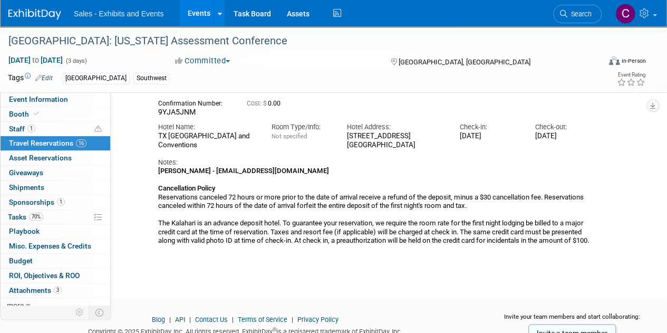
scroll to position [2937, 0]
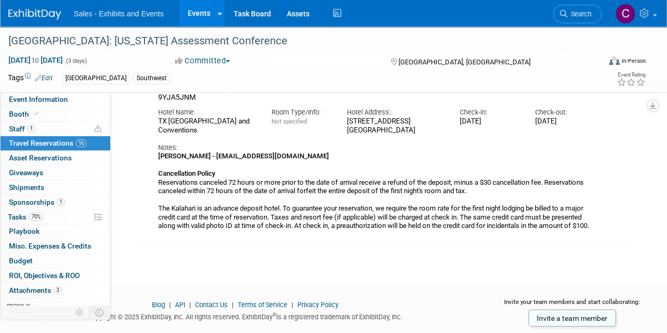
click at [197, 7] on link "Events" at bounding box center [198, 13] width 38 height 26
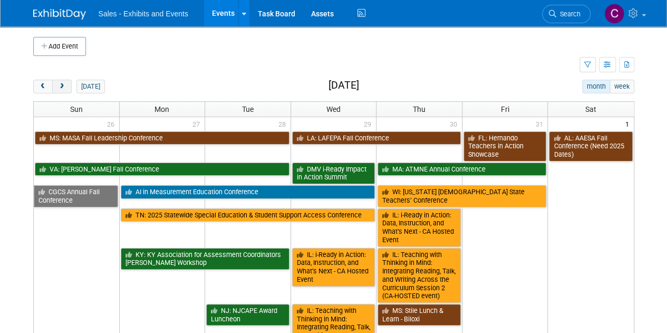
click at [63, 83] on span "next" at bounding box center [62, 86] width 8 height 7
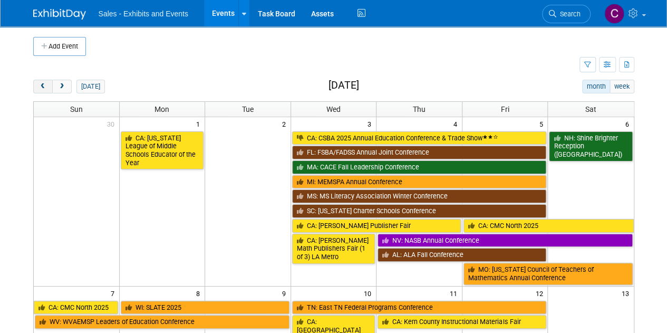
click at [41, 87] on span "prev" at bounding box center [43, 86] width 8 height 7
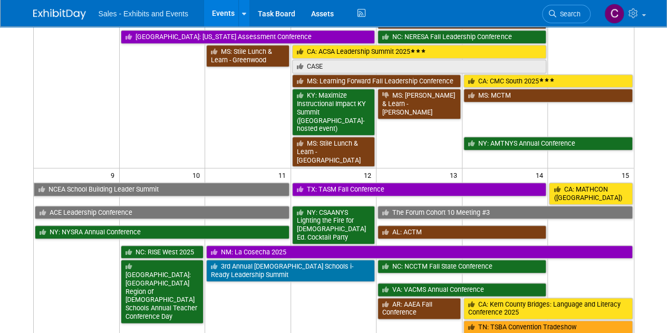
scroll to position [430, 0]
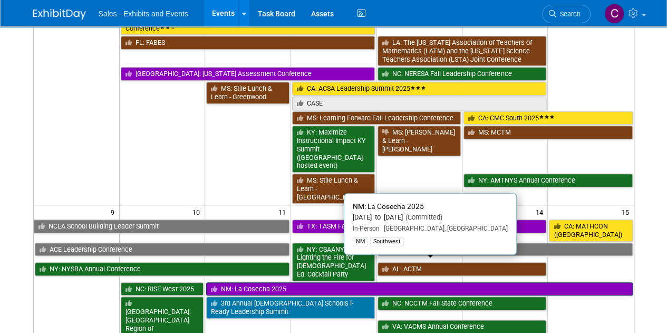
click at [306, 282] on link "NM: La Cosecha 2025" at bounding box center [419, 289] width 426 height 14
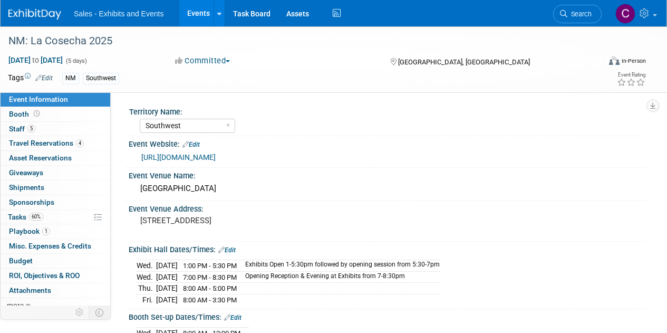
select select "Southwest"
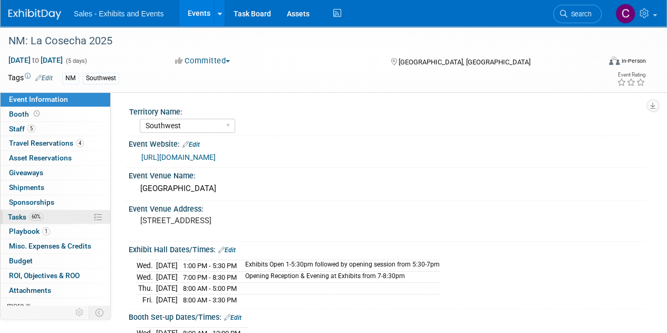
click at [21, 213] on span "Tasks 60%" at bounding box center [25, 216] width 35 height 8
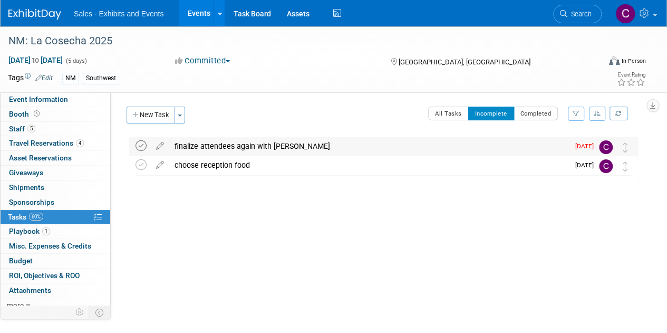
click at [143, 146] on icon at bounding box center [140, 145] width 11 height 11
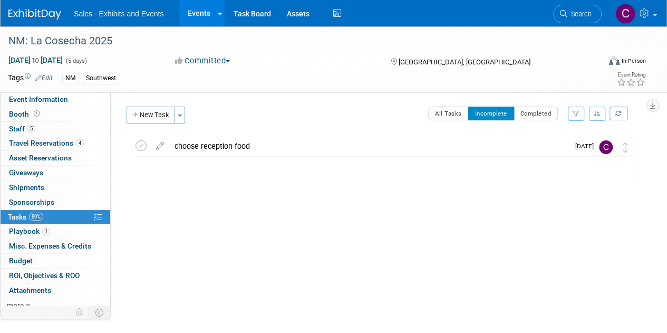
click at [193, 17] on link "Events" at bounding box center [198, 13] width 38 height 26
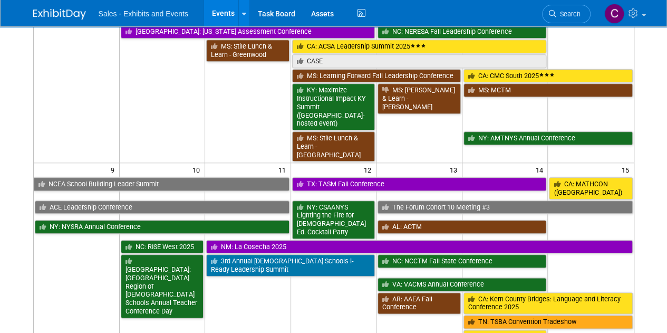
scroll to position [483, 0]
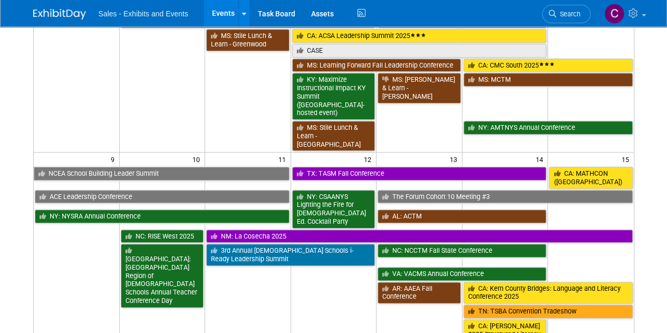
click at [287, 229] on link "NM: La Cosecha 2025" at bounding box center [419, 236] width 426 height 14
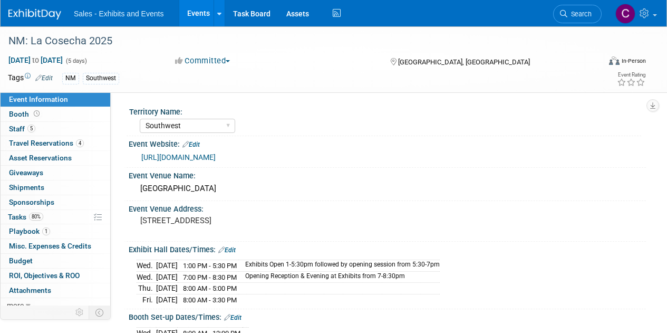
select select "Southwest"
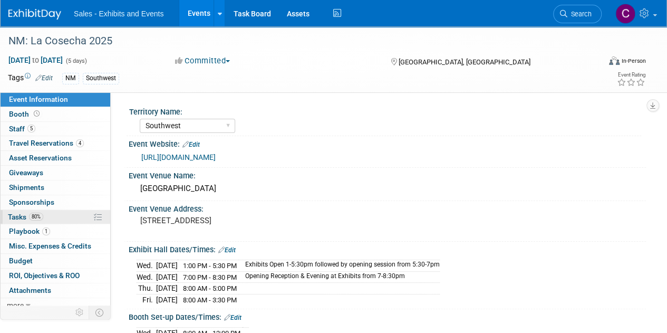
click at [20, 212] on span "Tasks 80%" at bounding box center [25, 216] width 35 height 8
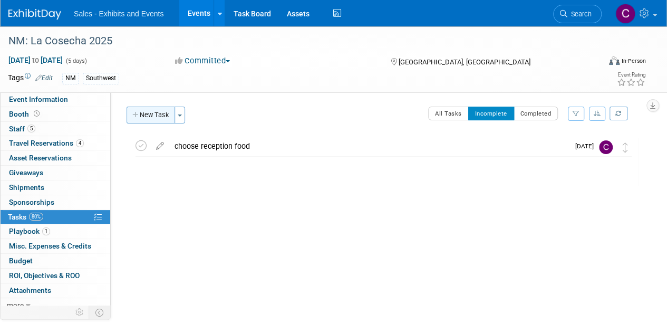
click at [158, 117] on button "New Task" at bounding box center [150, 114] width 48 height 17
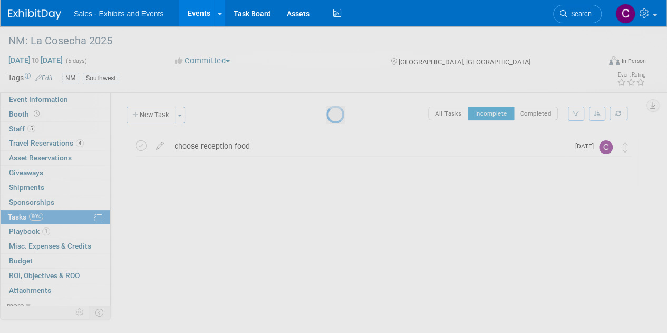
select select "8"
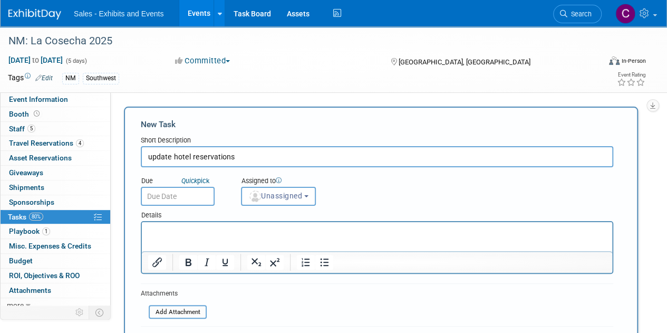
type input "update hotel reservations"
click at [196, 199] on input "text" at bounding box center [178, 196] width 74 height 19
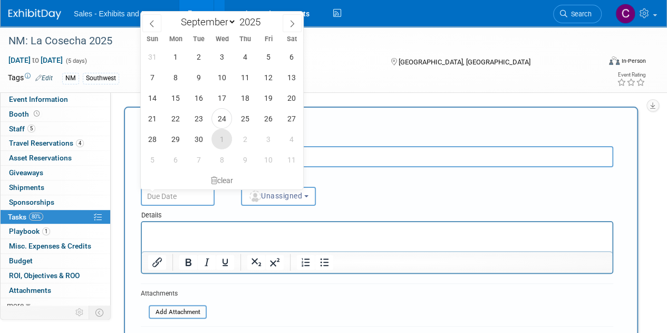
click at [227, 135] on span "1" at bounding box center [221, 139] width 21 height 21
type input "Oct 1, 2025"
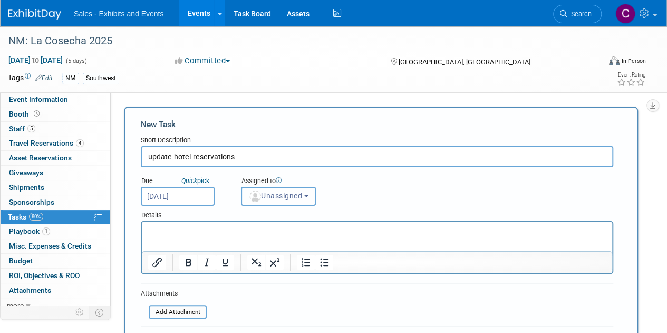
click at [276, 193] on span "Unassigned" at bounding box center [275, 195] width 54 height 8
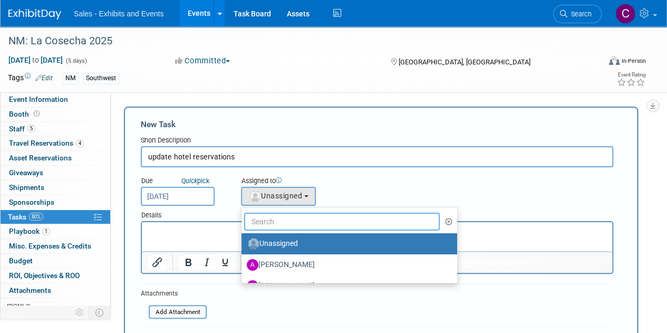
click at [286, 219] on input "text" at bounding box center [342, 221] width 196 height 18
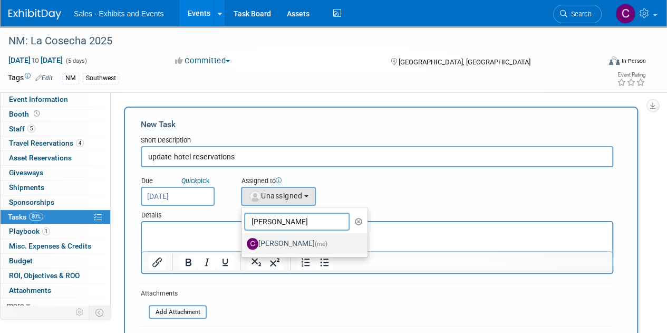
type input "christine"
click at [293, 235] on label "Christine Lurz (me)" at bounding box center [302, 243] width 110 height 17
click at [243, 239] on input "Christine Lurz (me)" at bounding box center [239, 242] width 7 height 7
select select "a9e3834d-668b-4315-a5d4-069993be606a"
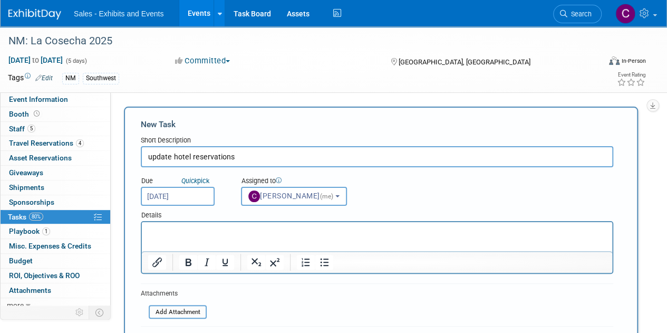
scroll to position [98, 0]
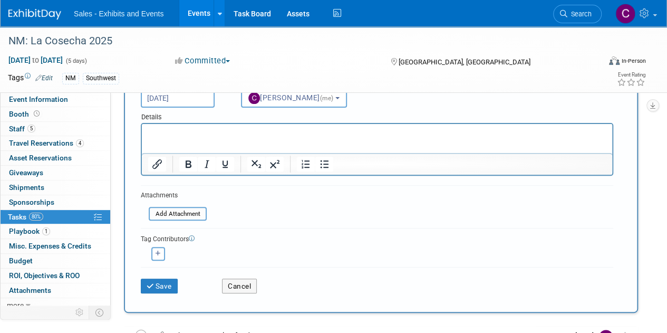
click at [163, 277] on div "Save" at bounding box center [173, 282] width 81 height 22
click at [162, 282] on button "Save" at bounding box center [159, 285] width 37 height 15
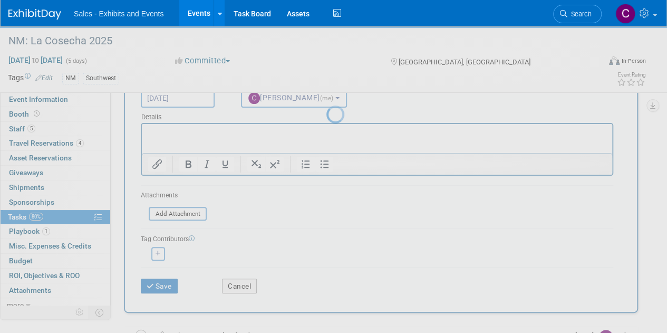
scroll to position [0, 0]
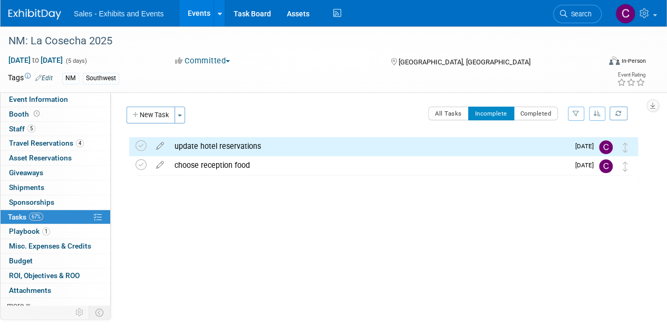
click at [201, 15] on link "Events" at bounding box center [198, 13] width 38 height 26
